Goal: Task Accomplishment & Management: Manage account settings

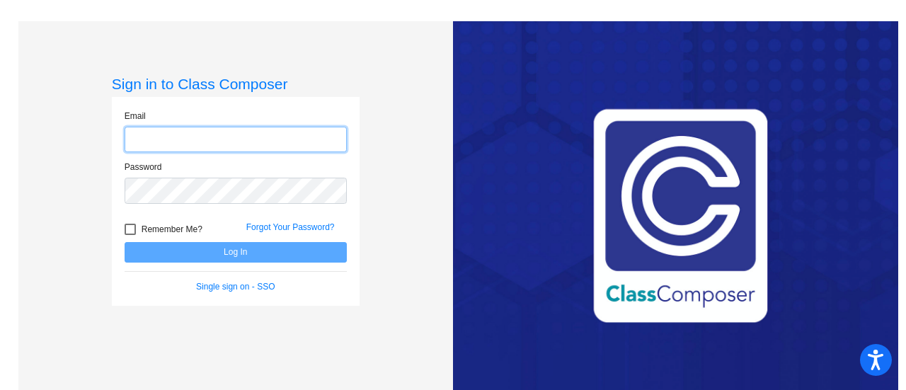
type input "[PERSON_NAME][EMAIL_ADDRESS][PERSON_NAME][DOMAIN_NAME]"
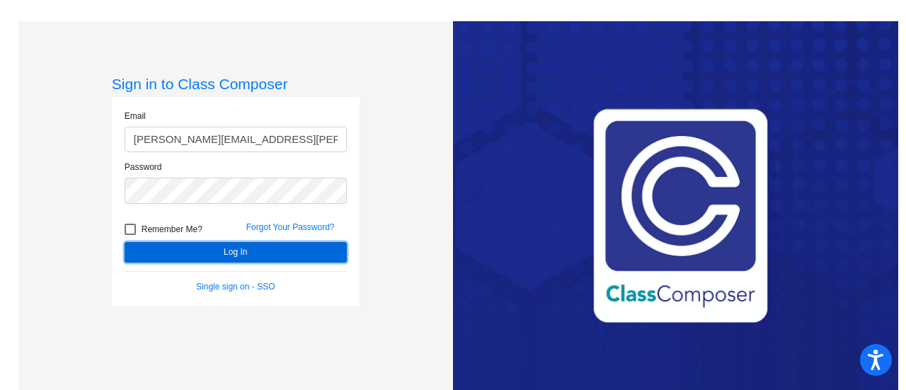
click at [282, 254] on button "Log In" at bounding box center [236, 252] width 222 height 21
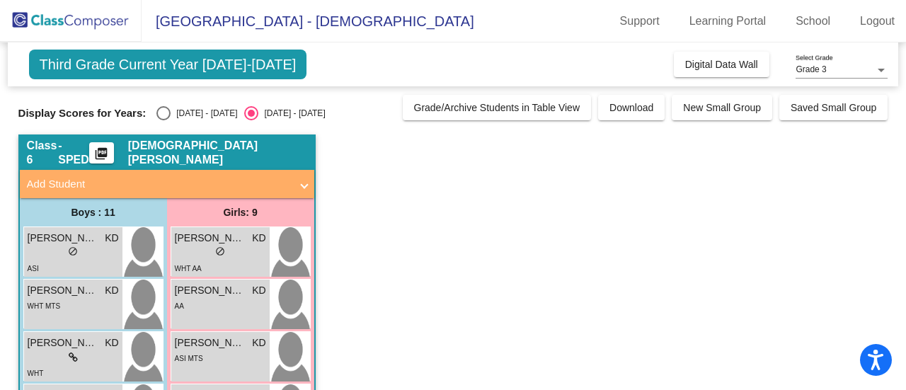
click at [170, 113] on div "Select an option" at bounding box center [163, 113] width 14 height 14
click at [164, 120] on input "[DATE] - [DATE]" at bounding box center [163, 120] width 1 height 1
radio input "true"
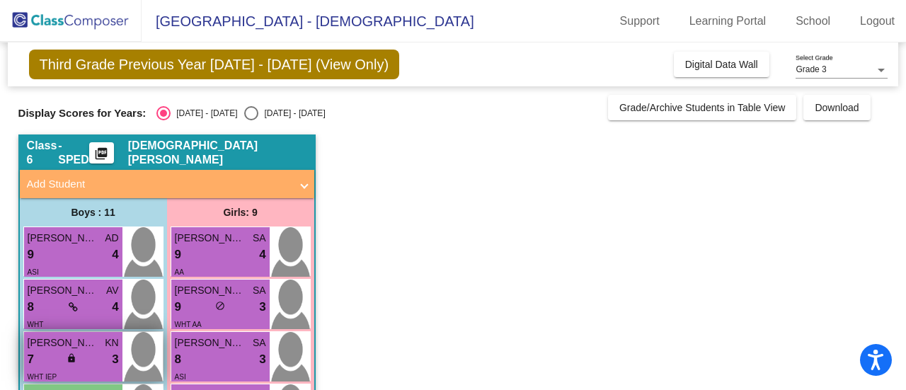
click at [90, 346] on span "[PERSON_NAME] [PERSON_NAME]" at bounding box center [63, 343] width 71 height 15
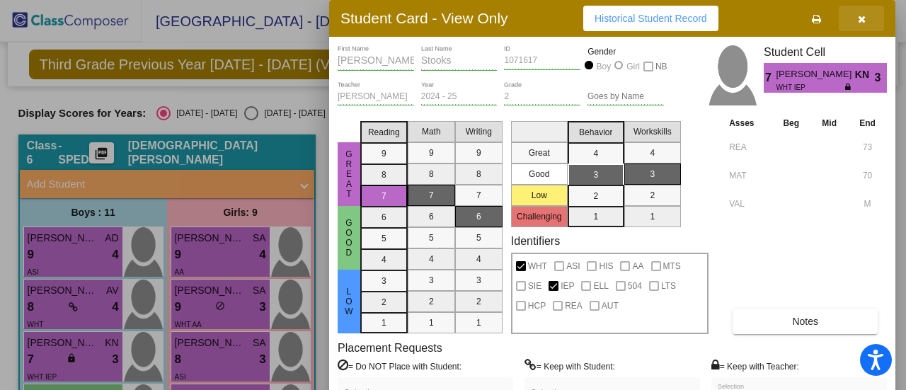
click at [849, 21] on button "button" at bounding box center [861, 18] width 45 height 25
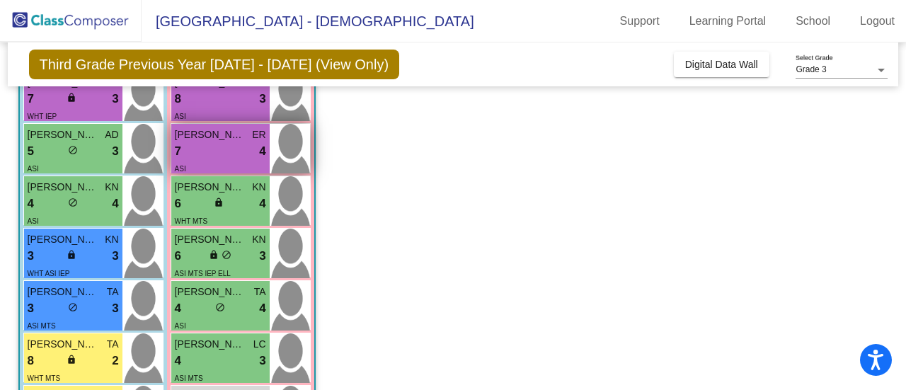
scroll to position [264, 0]
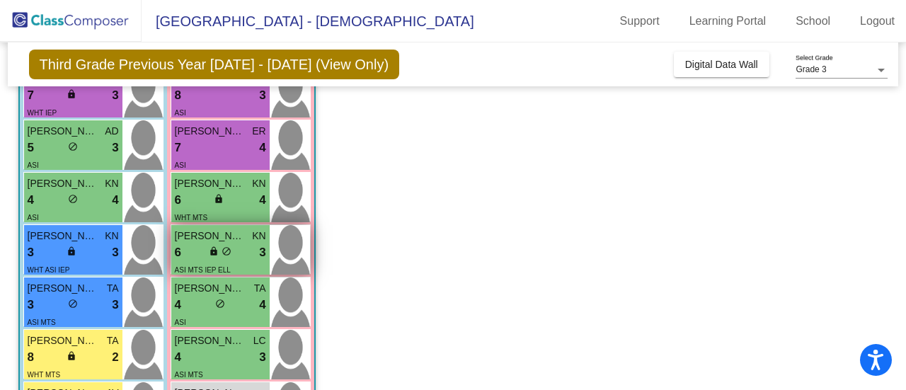
click at [228, 251] on span "do_not_disturb_alt" at bounding box center [227, 251] width 10 height 10
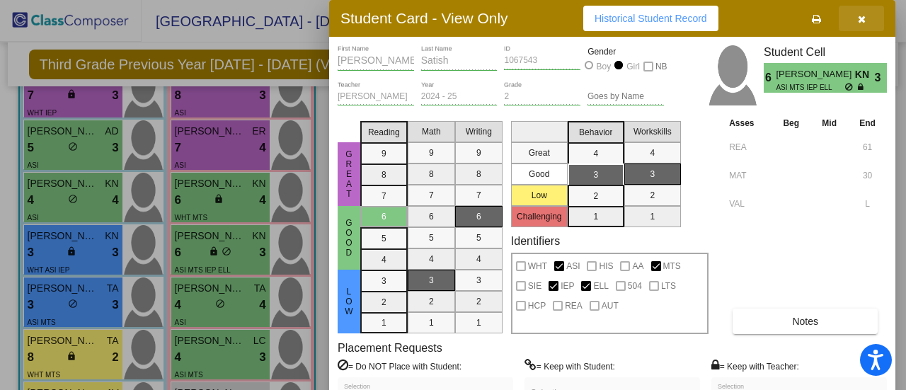
click at [856, 12] on button "button" at bounding box center [861, 18] width 45 height 25
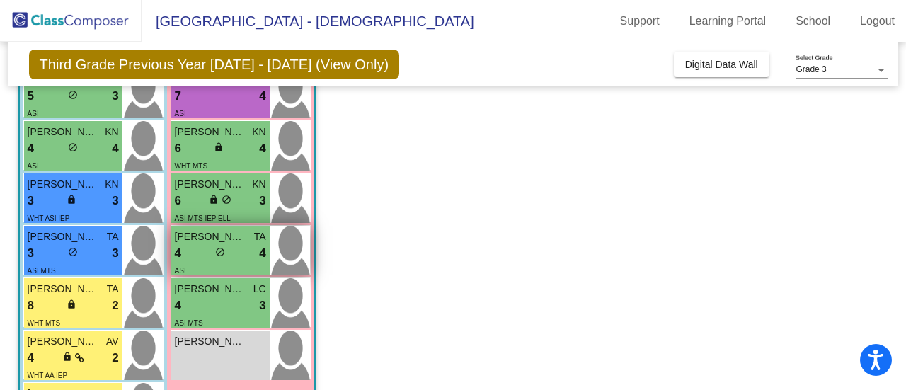
scroll to position [323, 0]
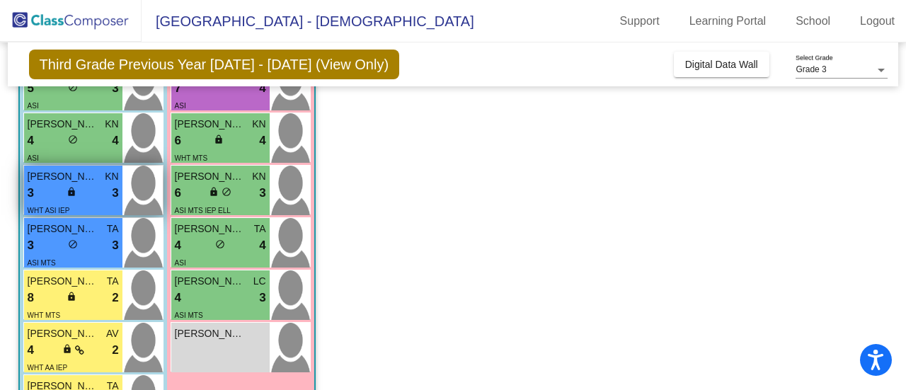
click at [54, 193] on div "3 lock do_not_disturb_alt 3" at bounding box center [73, 193] width 91 height 18
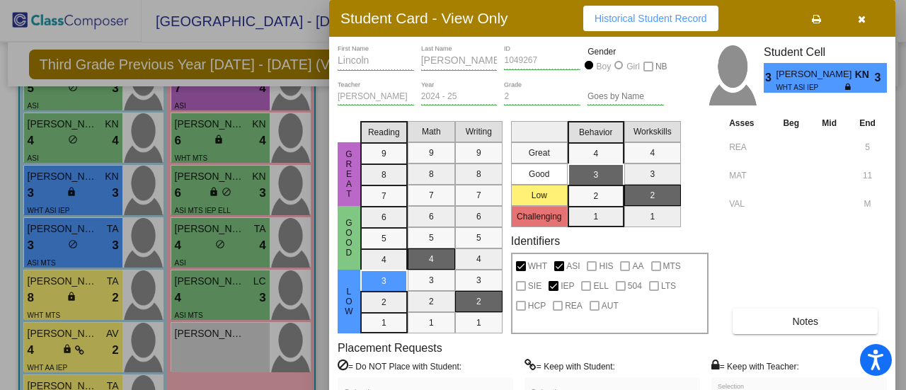
click at [851, 16] on button "button" at bounding box center [861, 18] width 45 height 25
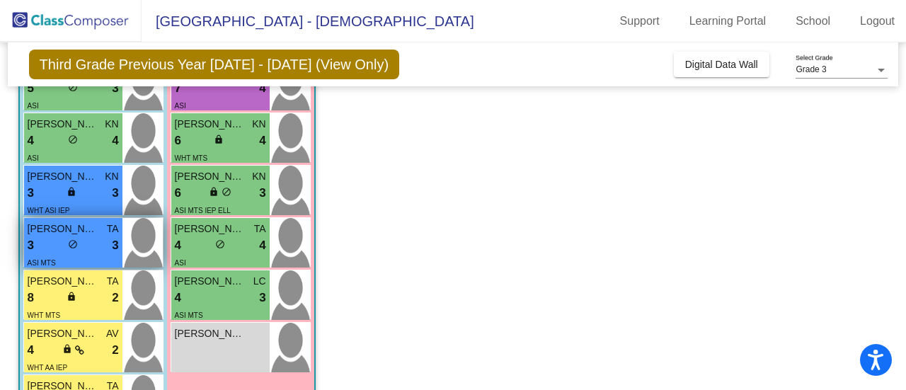
click at [69, 248] on div "lock do_not_disturb_alt" at bounding box center [73, 246] width 10 height 15
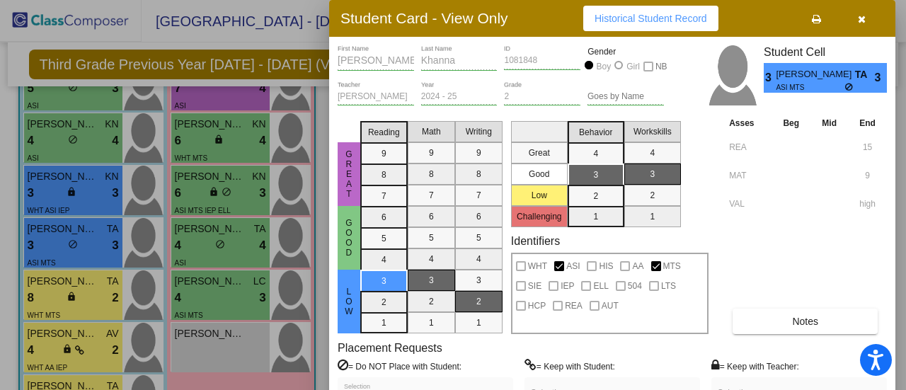
click at [867, 18] on button "button" at bounding box center [861, 18] width 45 height 25
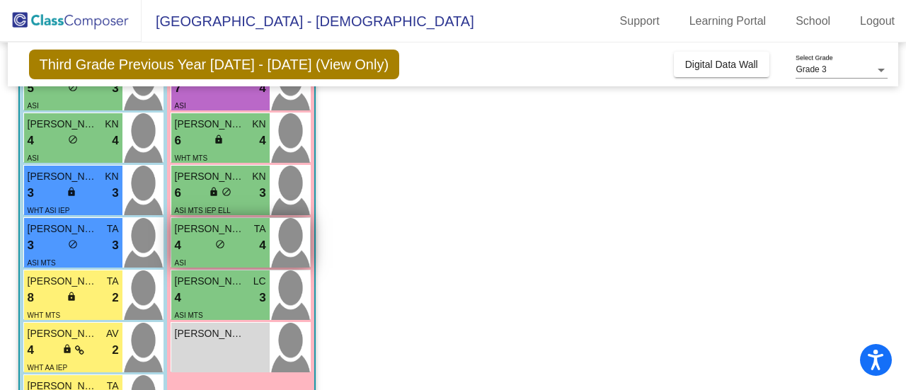
scroll to position [435, 0]
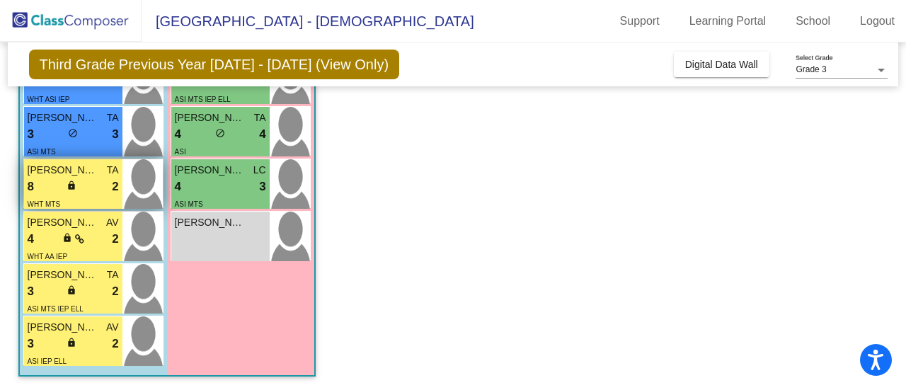
click at [101, 203] on div "WHT MTS" at bounding box center [73, 203] width 91 height 15
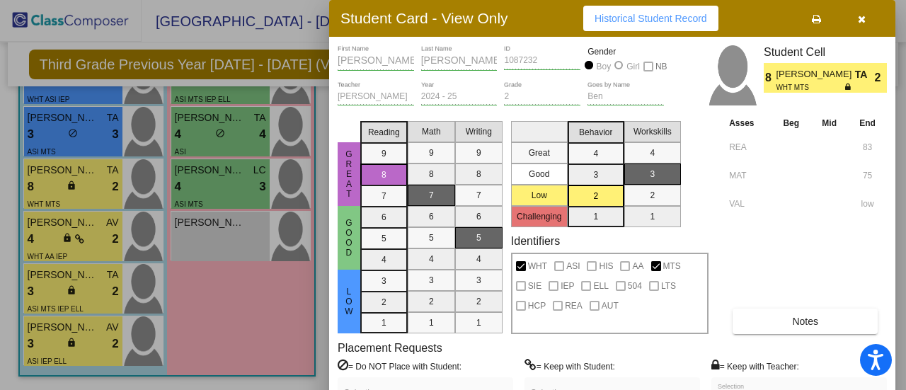
click at [859, 25] on button "button" at bounding box center [861, 18] width 45 height 25
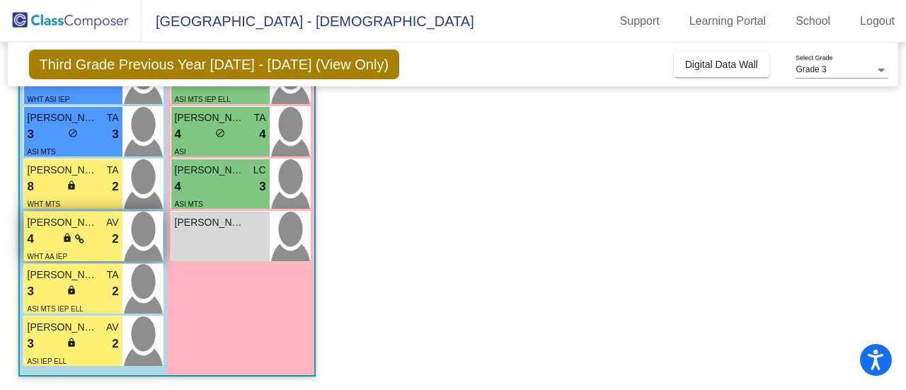
click at [49, 248] on div "WHT AA IEP" at bounding box center [48, 255] width 40 height 15
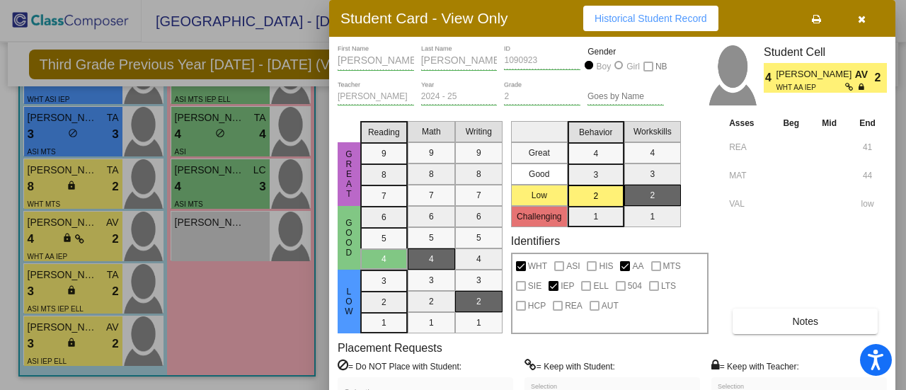
click at [213, 360] on div at bounding box center [453, 195] width 906 height 390
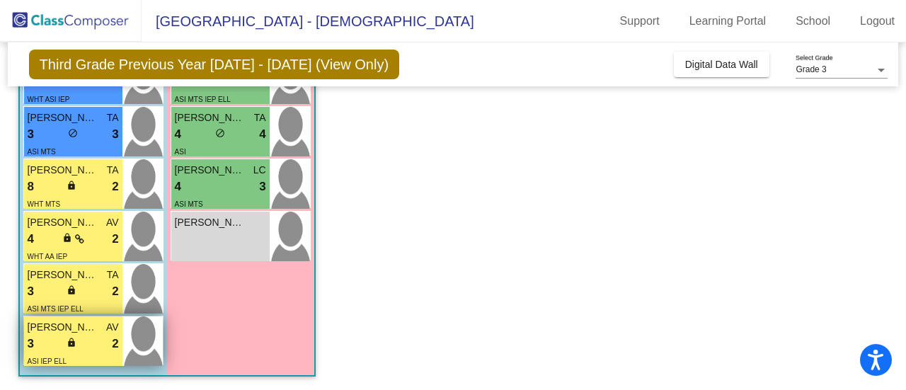
click at [35, 338] on div "3 lock do_not_disturb_alt 2" at bounding box center [73, 344] width 91 height 18
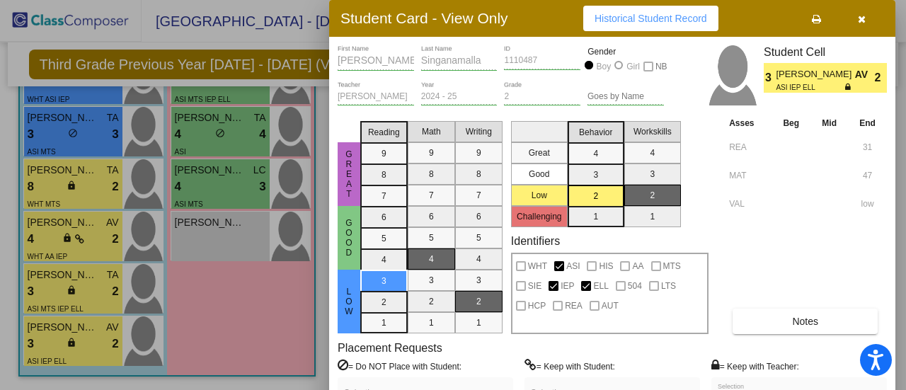
click at [40, 273] on div at bounding box center [453, 195] width 906 height 390
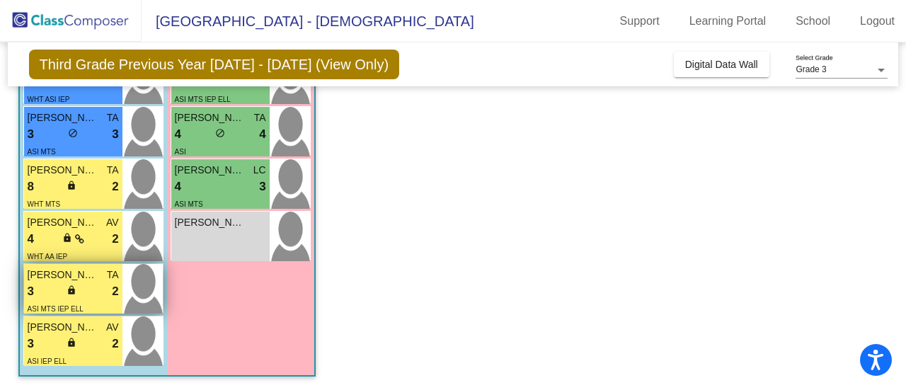
click at [64, 292] on div "3 lock do_not_disturb_alt 2" at bounding box center [73, 291] width 91 height 18
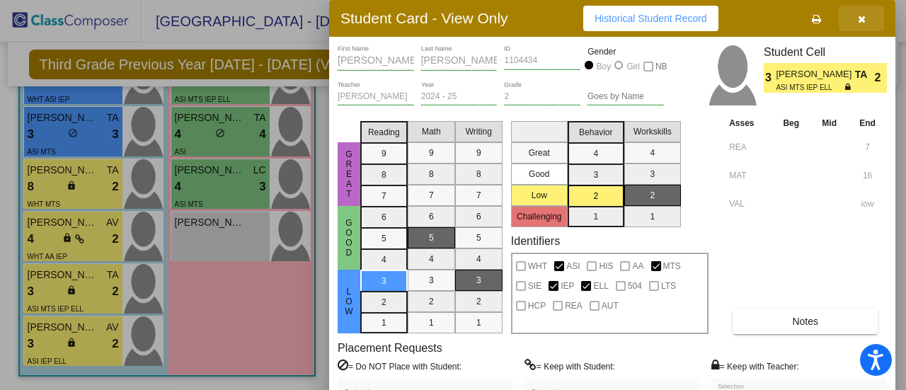
click at [865, 19] on icon "button" at bounding box center [862, 19] width 8 height 10
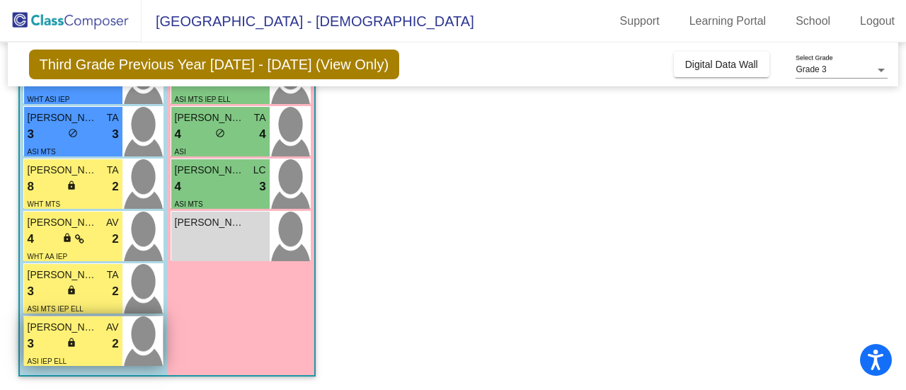
click at [91, 353] on div "ASI IEP ELL" at bounding box center [73, 360] width 91 height 15
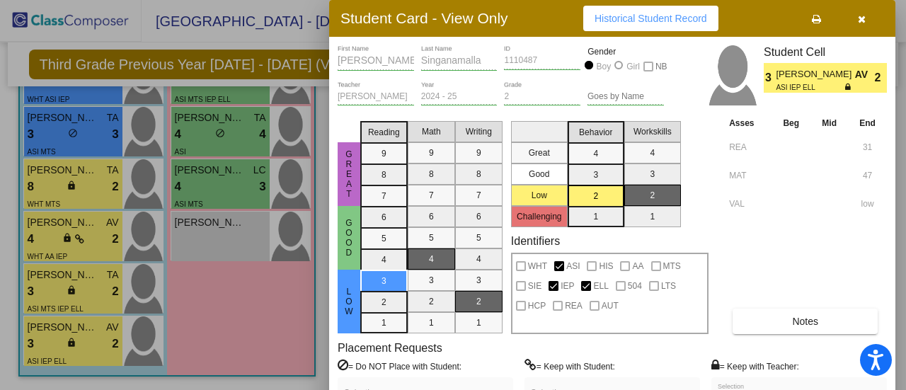
click at [309, 217] on div at bounding box center [453, 195] width 906 height 390
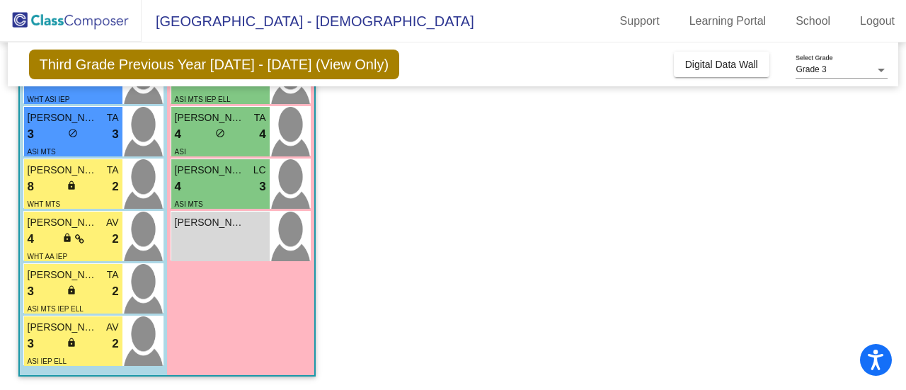
click at [421, 68] on div "Third Grade Previous Year [DATE] - [DATE] (View Only) Add, Move, or Retain Stud…" at bounding box center [453, 64] width 891 height 44
